Goal: Find specific page/section: Find specific page/section

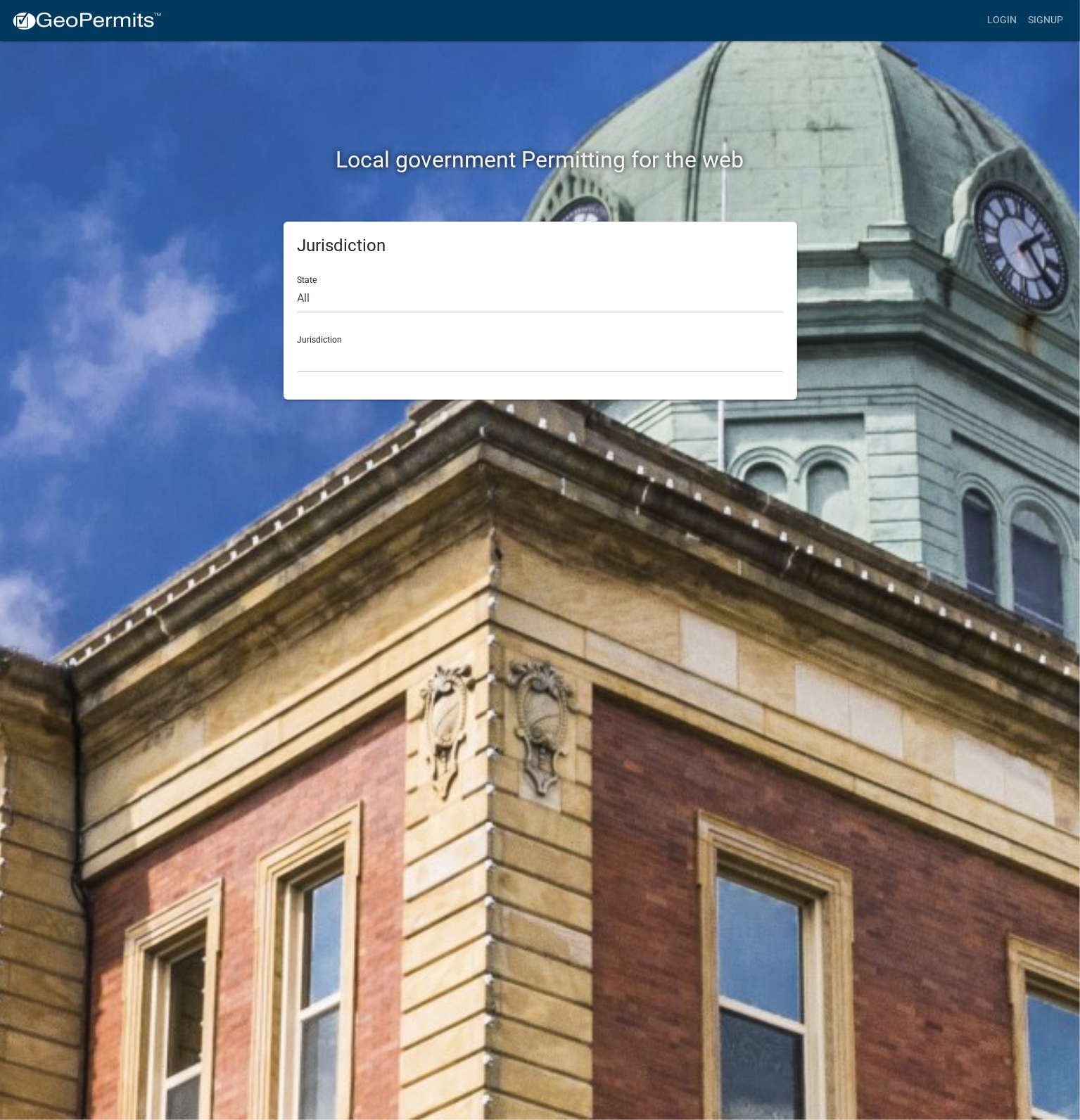
click at [344, 332] on div "Jurisdiction [GEOGRAPHIC_DATA], [US_STATE] [GEOGRAPHIC_DATA], [US_STATE][PERSON…" at bounding box center [540, 349] width 485 height 48
click at [337, 354] on select "[GEOGRAPHIC_DATA], [US_STATE] [GEOGRAPHIC_DATA], [US_STATE][PERSON_NAME][GEOGRA…" at bounding box center [540, 359] width 485 height 29
click at [350, 350] on select "[GEOGRAPHIC_DATA], [US_STATE] [GEOGRAPHIC_DATA], [US_STATE][PERSON_NAME][GEOGRA…" at bounding box center [540, 359] width 485 height 29
click at [353, 304] on select "All Colorado Georgia Indiana Iowa Kansas Minnesota Ohio South Carolina Wisconsin" at bounding box center [540, 299] width 485 height 29
select select "[US_STATE]"
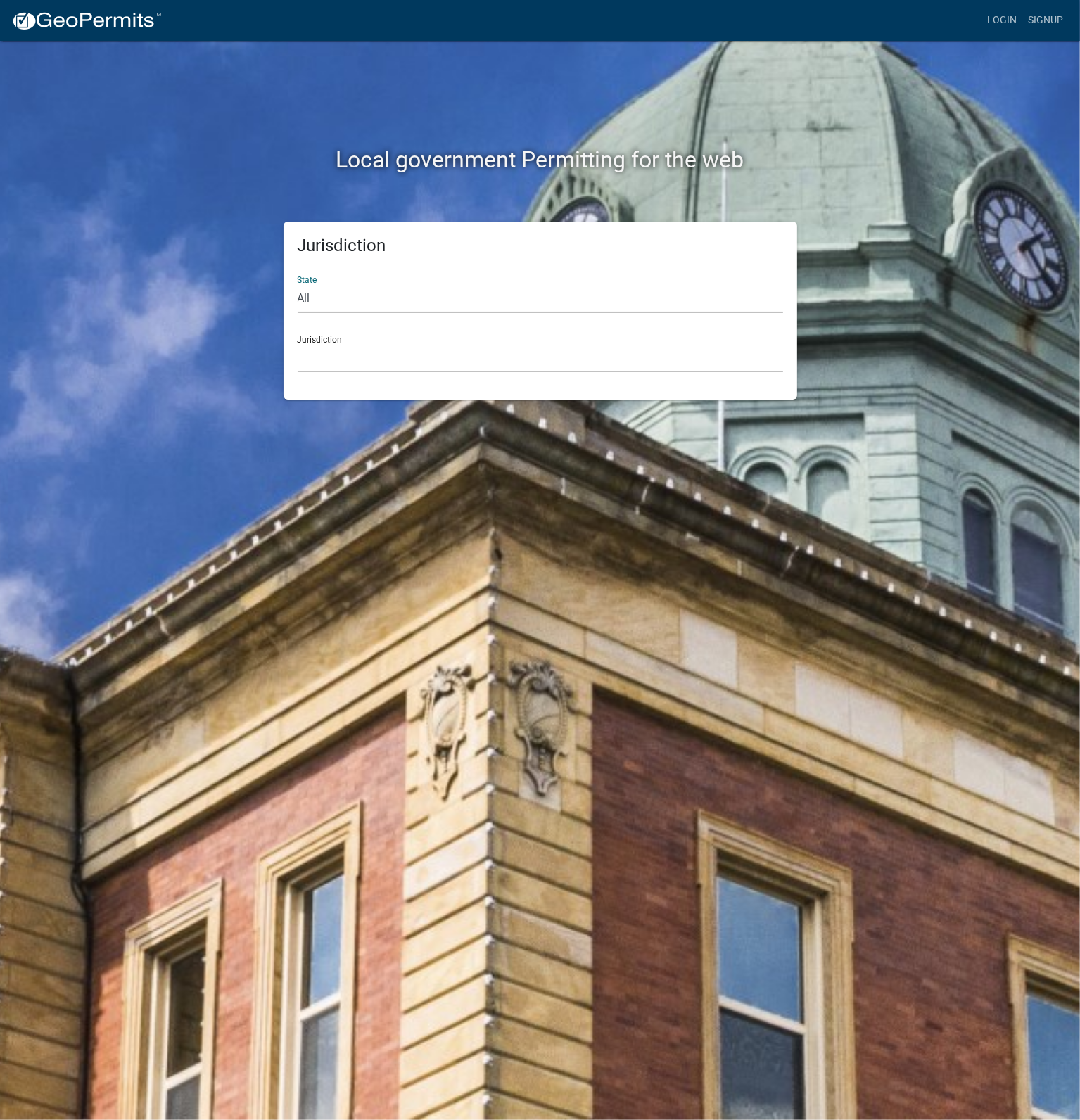
click at [298, 284] on select "All Colorado Georgia Indiana Iowa Kansas Minnesota Ohio South Carolina Wisconsin" at bounding box center [540, 299] width 485 height 29
click at [337, 357] on select "City of Charlestown, Indiana City of Jeffersonville, Indiana City of Logansport…" at bounding box center [540, 359] width 485 height 29
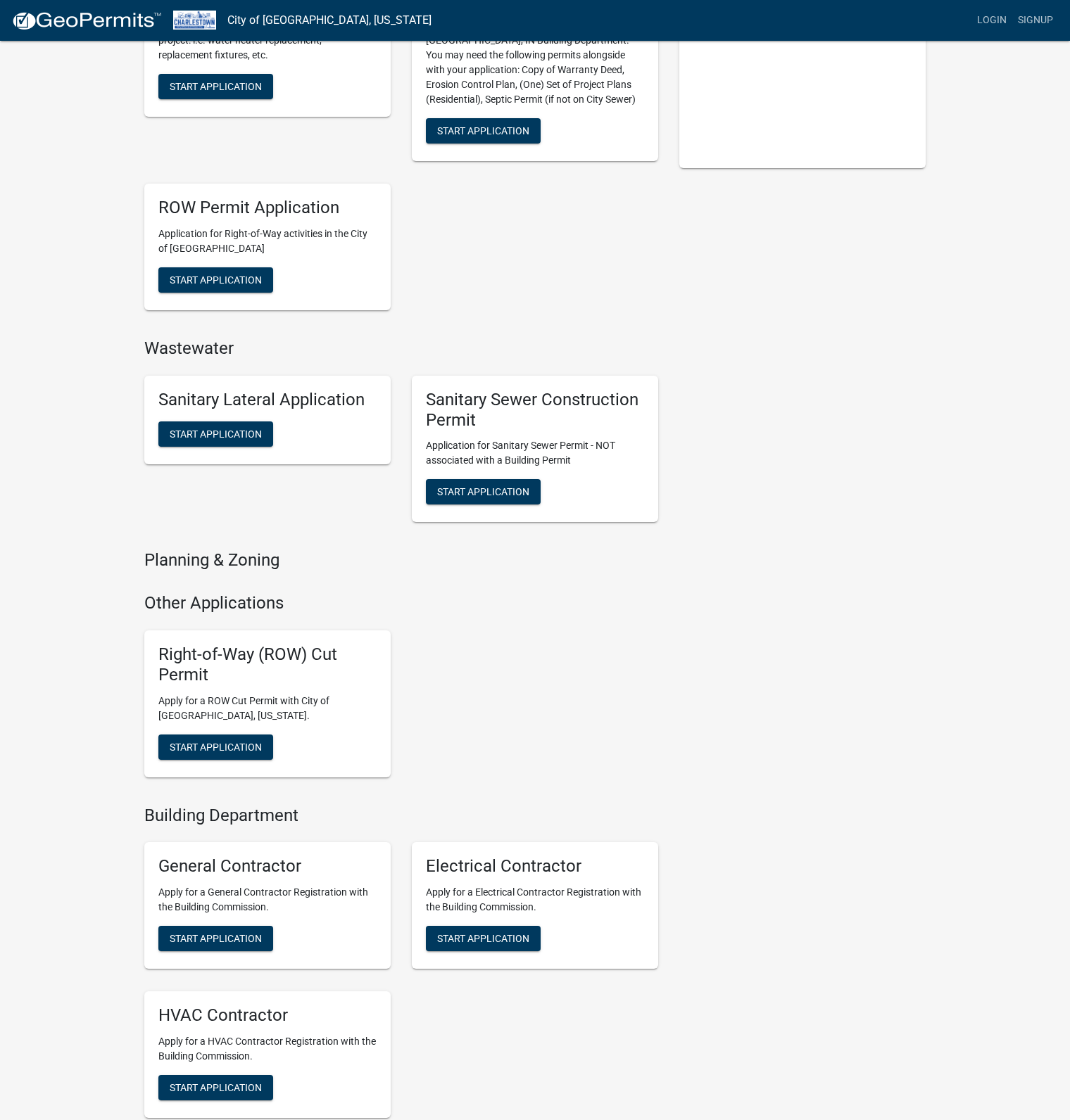
scroll to position [563, 0]
